Goal: Task Accomplishment & Management: Complete application form

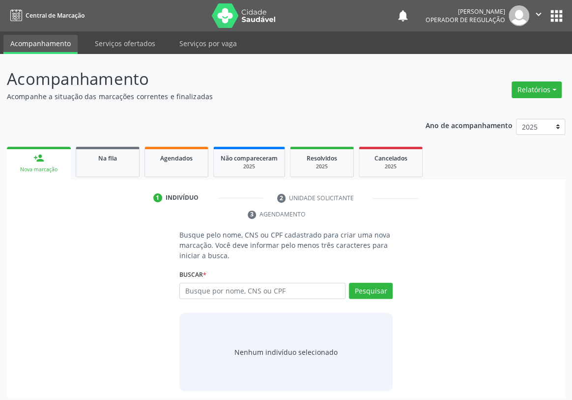
click at [197, 283] on input "text" at bounding box center [262, 291] width 166 height 17
type input "m"
type input "[PERSON_NAME]"
click at [371, 283] on button "Pesquisar" at bounding box center [371, 291] width 44 height 17
type input "[PERSON_NAME]"
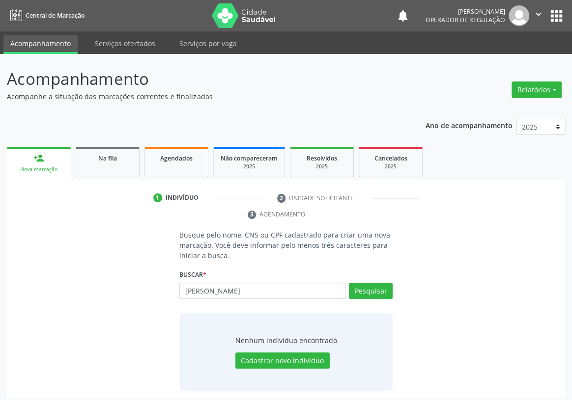
click at [464, 235] on div "Busque pelo nome, CNS ou CPF cadastrado para criar uma nova marcação. Você deve…" at bounding box center [286, 311] width 544 height 162
click at [282, 283] on input "[PERSON_NAME]" at bounding box center [262, 291] width 166 height 17
click at [274, 283] on input "[PERSON_NAME]" at bounding box center [262, 291] width 166 height 17
type input "[PERSON_NAME]"
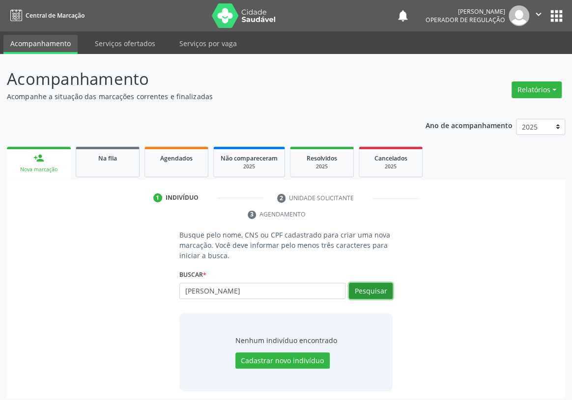
click at [359, 283] on button "Pesquisar" at bounding box center [371, 291] width 44 height 17
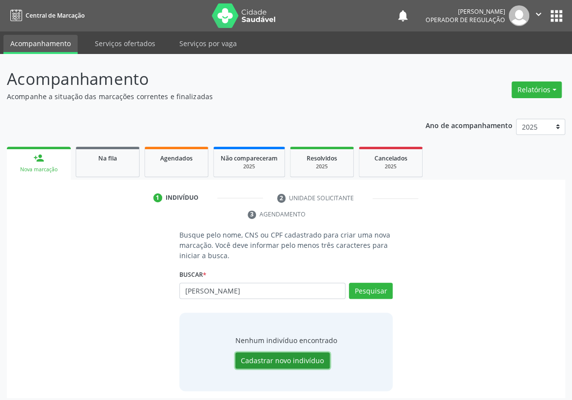
click at [283, 353] on button "Cadastrar novo indivíduo" at bounding box center [282, 361] width 94 height 17
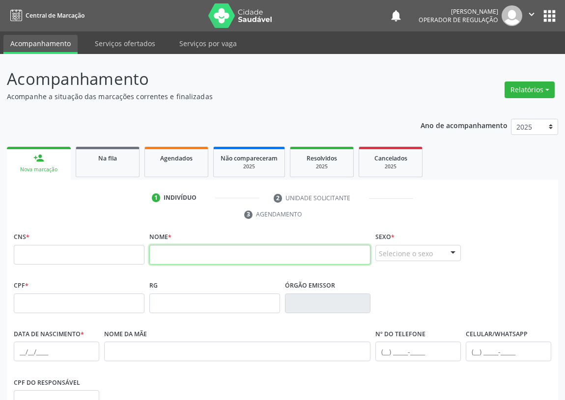
click at [163, 258] on input "text" at bounding box center [259, 255] width 221 height 20
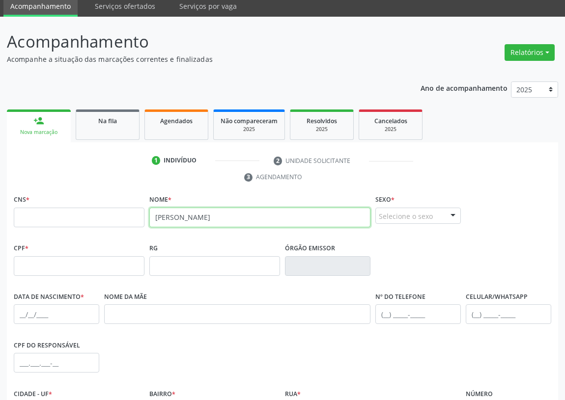
scroll to position [89, 0]
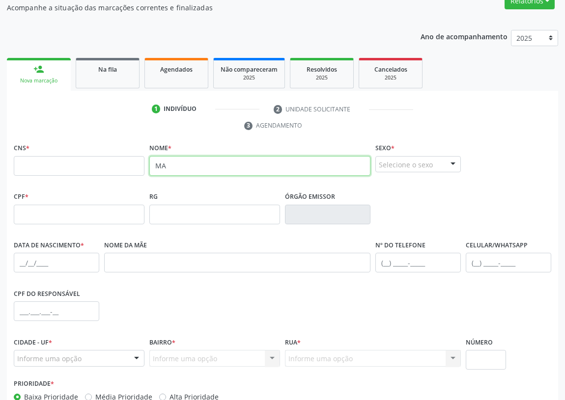
type input "M"
click at [161, 171] on input "text" at bounding box center [259, 166] width 221 height 20
click at [161, 169] on input "text" at bounding box center [259, 166] width 221 height 20
type input "[PERSON_NAME]"
drag, startPoint x: 213, startPoint y: 169, endPoint x: 135, endPoint y: 169, distance: 78.1
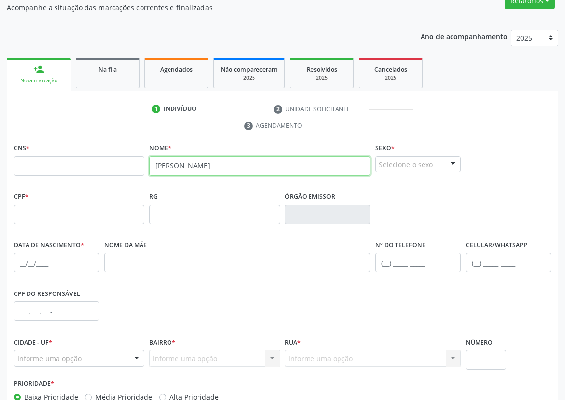
click at [135, 169] on div "CNS * Nome * [PERSON_NAME] * Selecione o sexo Masculino Feminino Nenhum resulta…" at bounding box center [282, 165] width 542 height 49
